Goal: Task Accomplishment & Management: Manage account settings

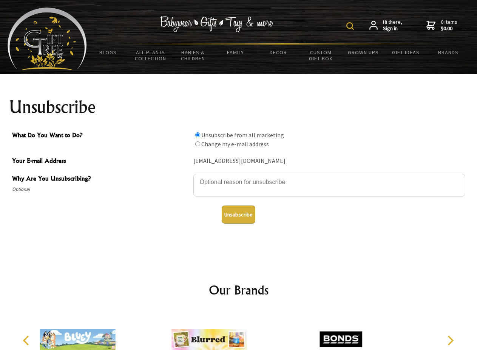
click at [351, 26] on img at bounding box center [350, 26] width 8 height 8
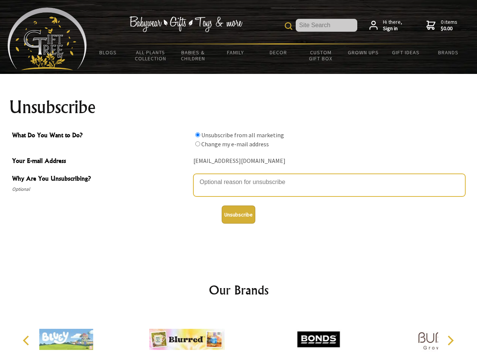
click at [239, 177] on textarea "Why Are You Unsubscribing?" at bounding box center [329, 185] width 272 height 23
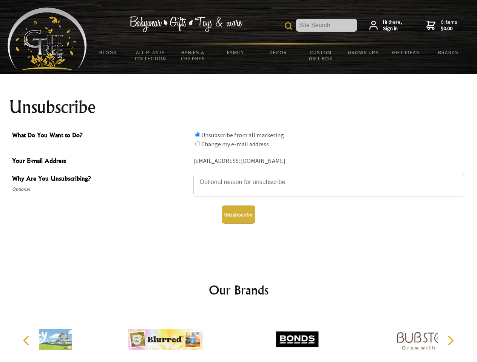
click at [197, 135] on input "What Do You Want to Do?" at bounding box center [197, 135] width 5 height 5
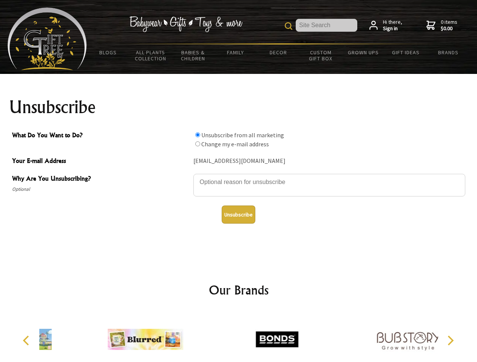
click at [197, 144] on input "What Do You Want to Do?" at bounding box center [197, 144] width 5 height 5
radio input "true"
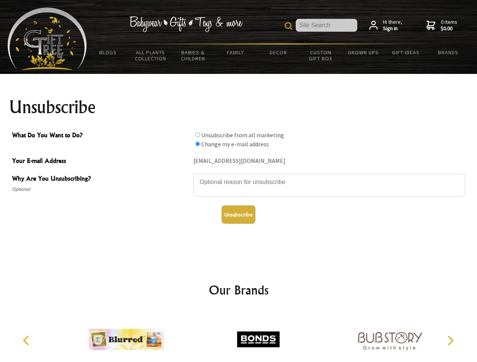
click at [238, 215] on button "Unsubscribe" at bounding box center [239, 215] width 34 height 18
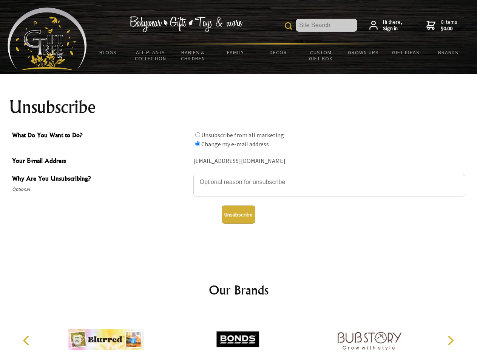
click at [27, 341] on icon "Previous" at bounding box center [27, 341] width 10 height 10
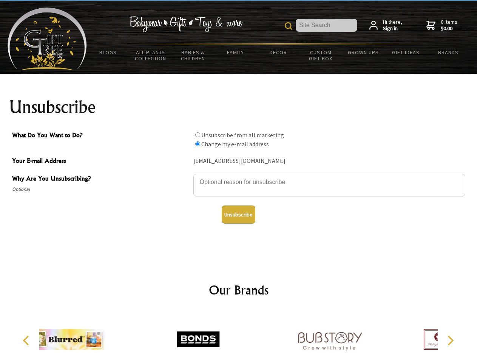
click at [450, 341] on icon "Next" at bounding box center [450, 341] width 10 height 10
